Goal: Find specific page/section: Find specific page/section

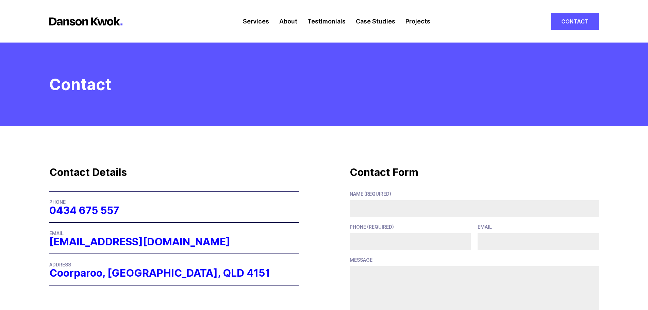
click at [289, 22] on link "About" at bounding box center [288, 21] width 18 height 43
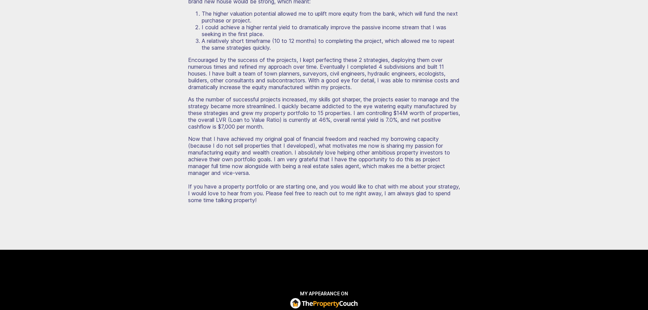
scroll to position [816, 0]
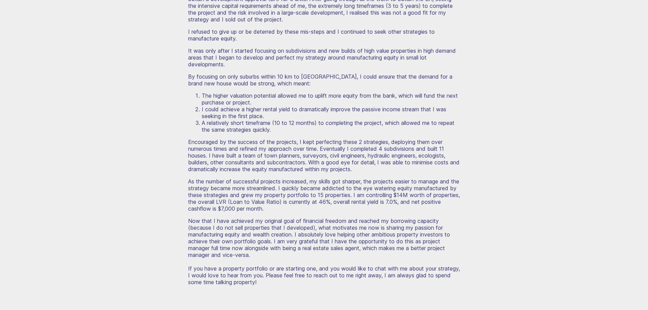
click at [271, 219] on p "Now that I have achieved my original goal of financial freedom and reached my b…" at bounding box center [324, 251] width 272 height 68
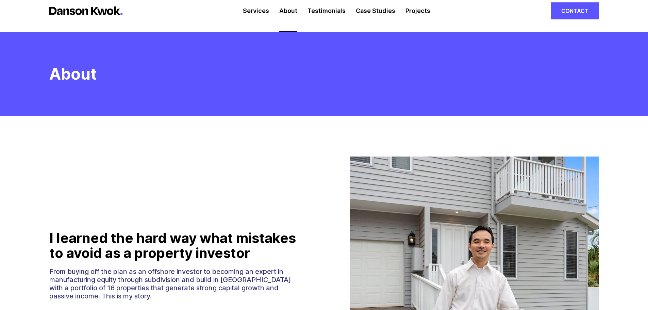
scroll to position [0, 0]
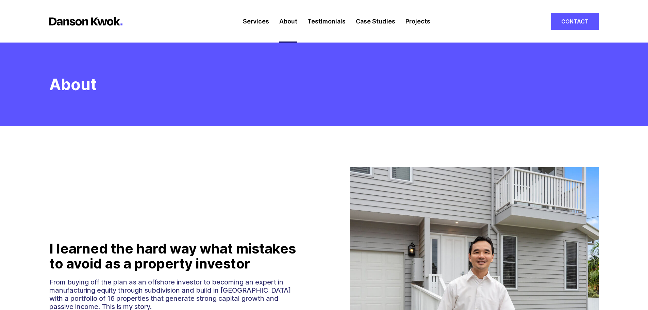
click at [412, 22] on link "Projects" at bounding box center [417, 21] width 25 height 43
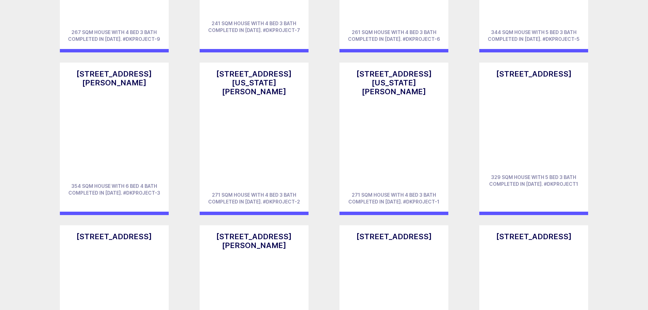
scroll to position [2449, 0]
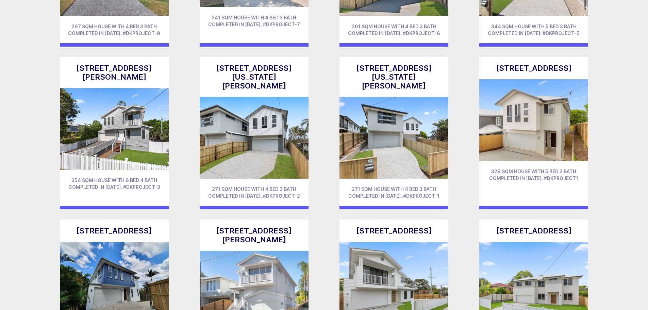
drag, startPoint x: 216, startPoint y: 160, endPoint x: 291, endPoint y: 169, distance: 75.1
click at [291, 226] on h3 "[STREET_ADDRESS][PERSON_NAME]" at bounding box center [253, 235] width 95 height 18
copy h3 "[STREET_ADDRESS][PERSON_NAME]"
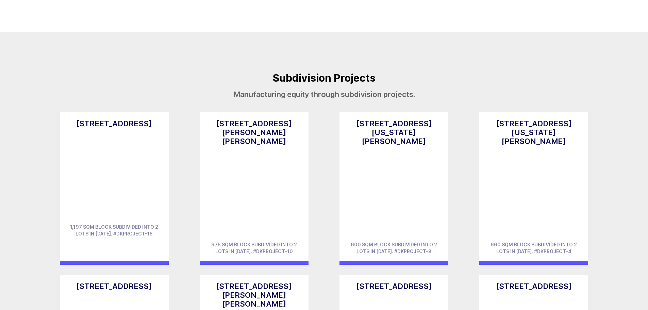
scroll to position [376, 0]
